Goal: Find specific page/section: Find specific page/section

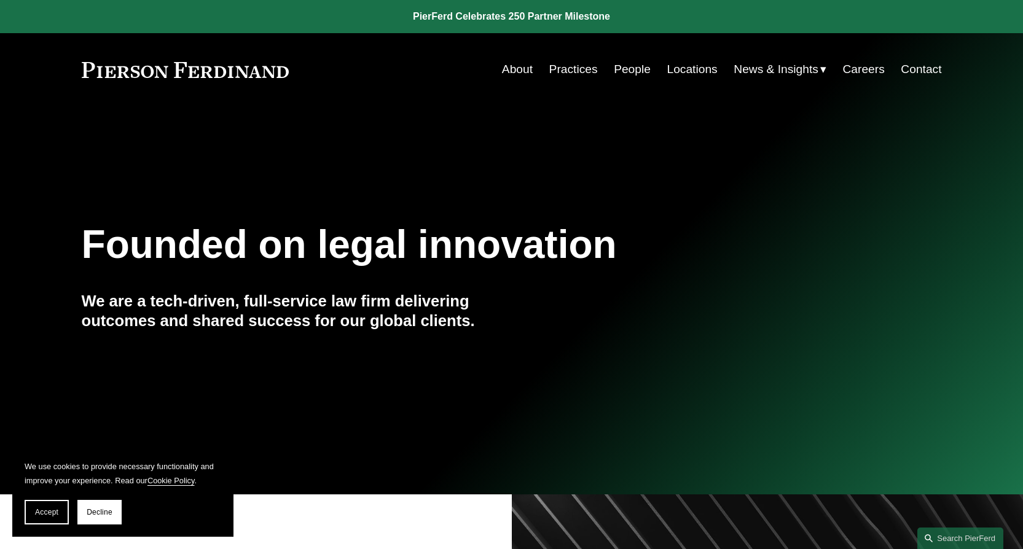
click at [622, 66] on link "People" at bounding box center [632, 69] width 37 height 23
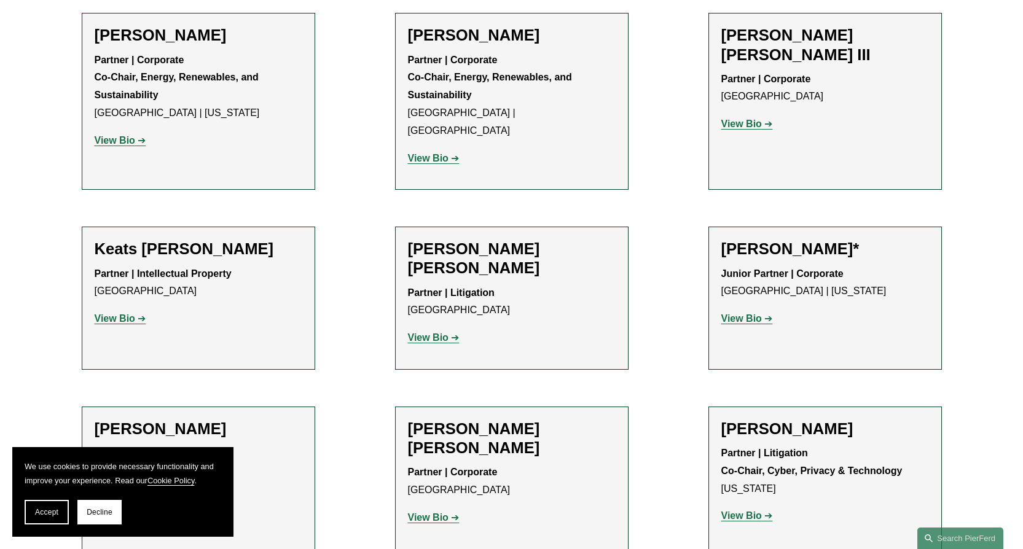
scroll to position [11922, 0]
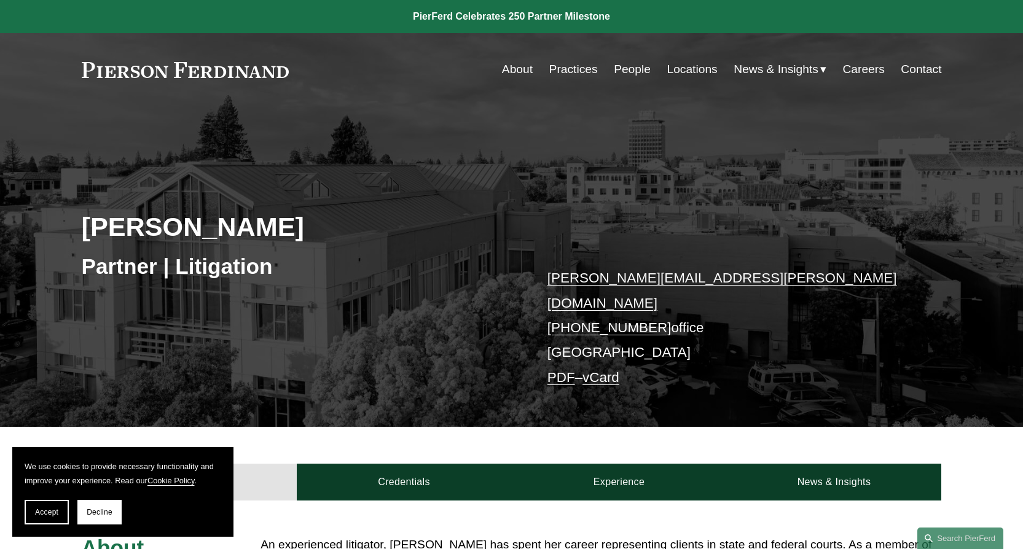
click at [559, 16] on link at bounding box center [511, 16] width 1023 height 33
